Goal: Task Accomplishment & Management: Manage account settings

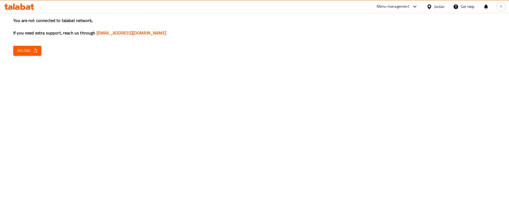
click at [27, 55] on button "Reload" at bounding box center [27, 51] width 28 height 10
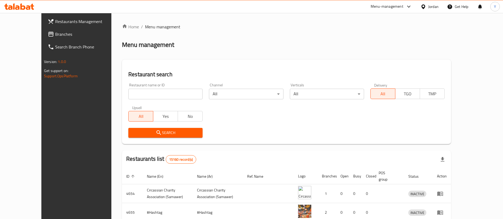
drag, startPoint x: 20, startPoint y: 31, endPoint x: 11, endPoint y: 38, distance: 11.8
click at [43, 38] on link "Branches" at bounding box center [84, 34] width 82 height 13
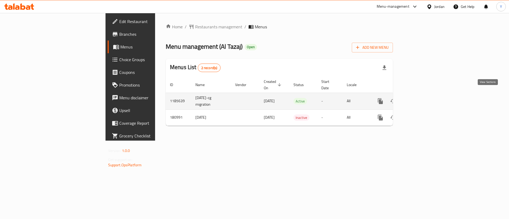
click at [429, 103] on td "enhanced table" at bounding box center [399, 101] width 59 height 17
click at [429, 100] on td "enhanced table" at bounding box center [399, 101] width 59 height 17
click at [425, 100] on link "enhanced table" at bounding box center [418, 101] width 13 height 13
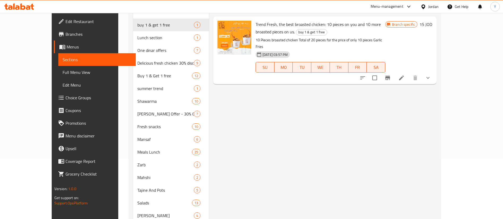
scroll to position [60, 0]
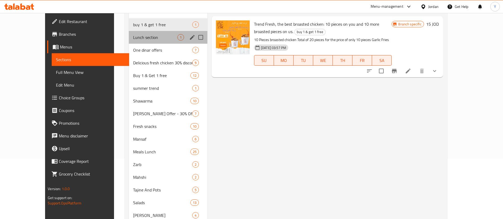
click at [129, 42] on div "Lunch section 1" at bounding box center [168, 37] width 78 height 13
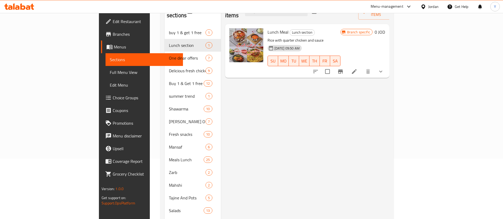
click at [361, 67] on li at bounding box center [353, 72] width 15 height 10
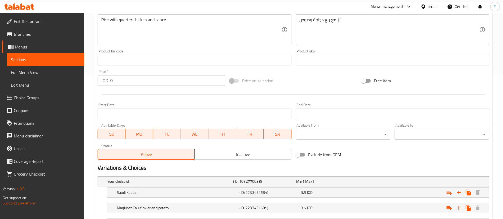
scroll to position [221, 0]
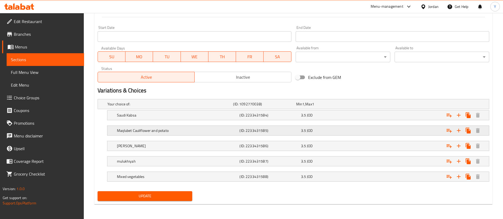
click at [226, 107] on h5 "Maqlubet Cauliflower and potato" at bounding box center [168, 103] width 123 height 5
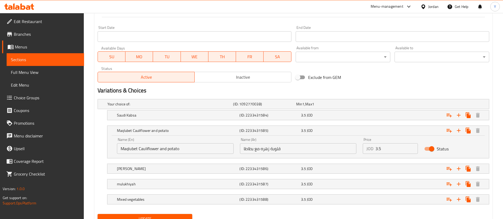
click at [286, 152] on input "قلوبة زهره مع بطاطا" at bounding box center [298, 148] width 117 height 11
click at [242, 149] on input "قلوبة زهره مع بطاطا" at bounding box center [298, 148] width 117 height 11
type input "مقلوبة زهره مع بطاطا"
click at [177, 216] on span "Update" at bounding box center [145, 219] width 86 height 7
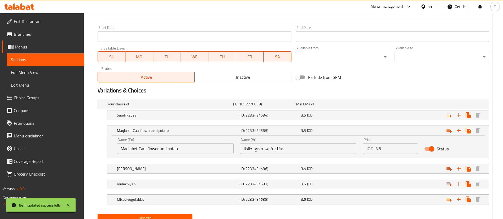
click at [29, 8] on icon at bounding box center [28, 7] width 5 height 5
